Goal: Book appointment/travel/reservation

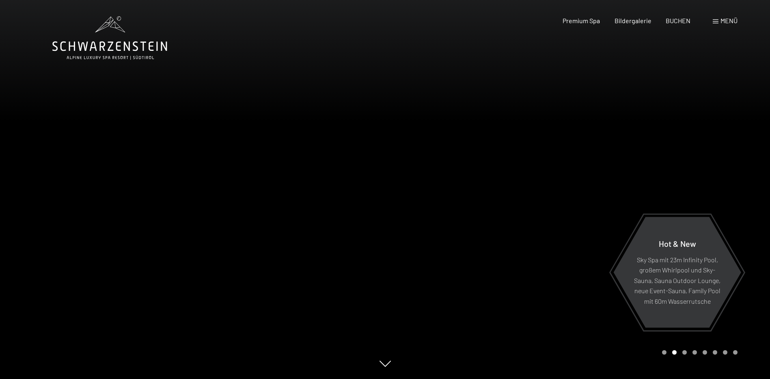
click at [719, 21] on div "Menü" at bounding box center [725, 20] width 25 height 9
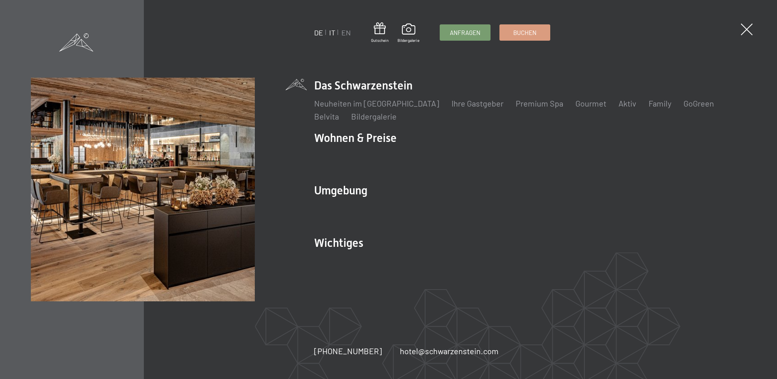
click at [332, 33] on link "IT" at bounding box center [332, 32] width 6 height 9
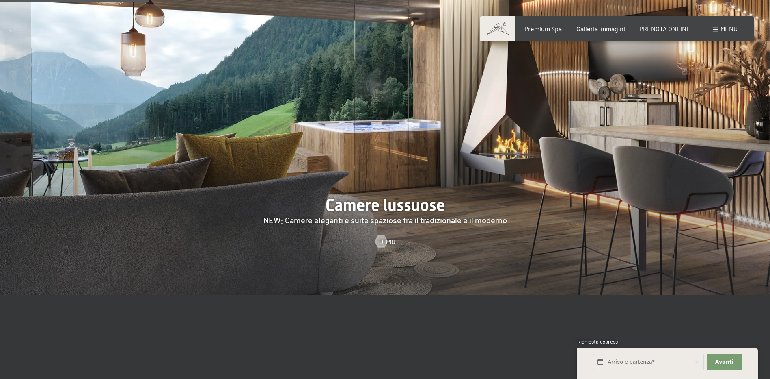
scroll to position [934, 0]
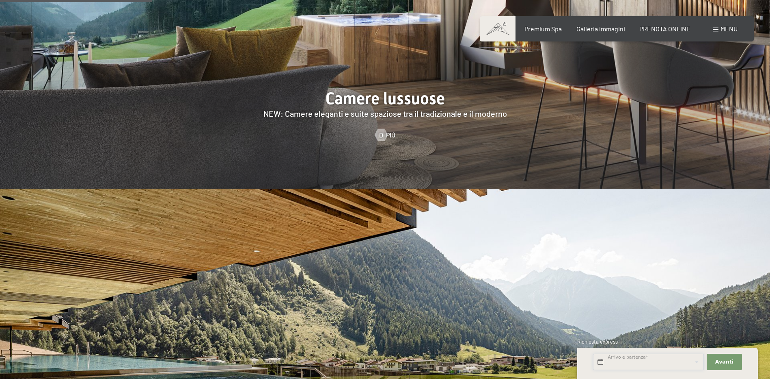
click at [677, 360] on input "text" at bounding box center [648, 361] width 111 height 17
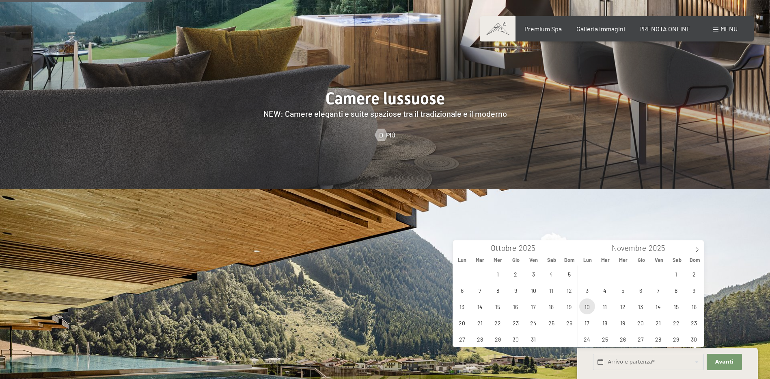
click at [588, 306] on span "10" at bounding box center [588, 306] width 16 height 16
click at [680, 305] on span "15" at bounding box center [676, 306] width 16 height 16
type input "Lun. 10/11/2025 - Sab. 15/11/2025"
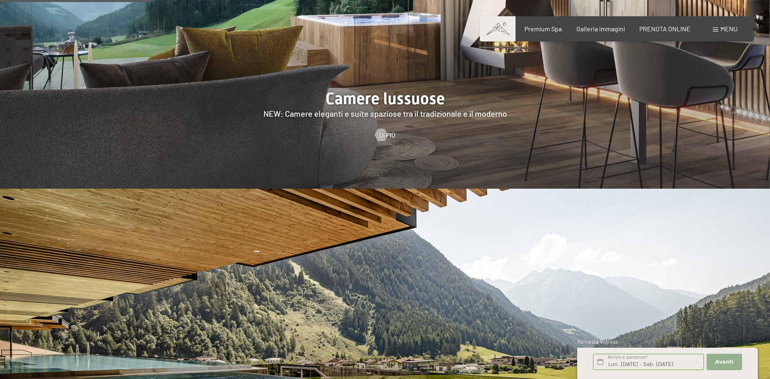
click at [720, 363] on span "Avanti" at bounding box center [725, 361] width 18 height 7
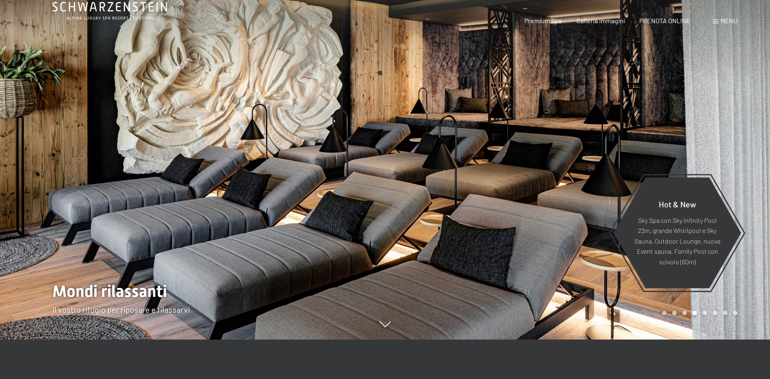
scroll to position [0, 0]
